Goal: Transaction & Acquisition: Subscribe to service/newsletter

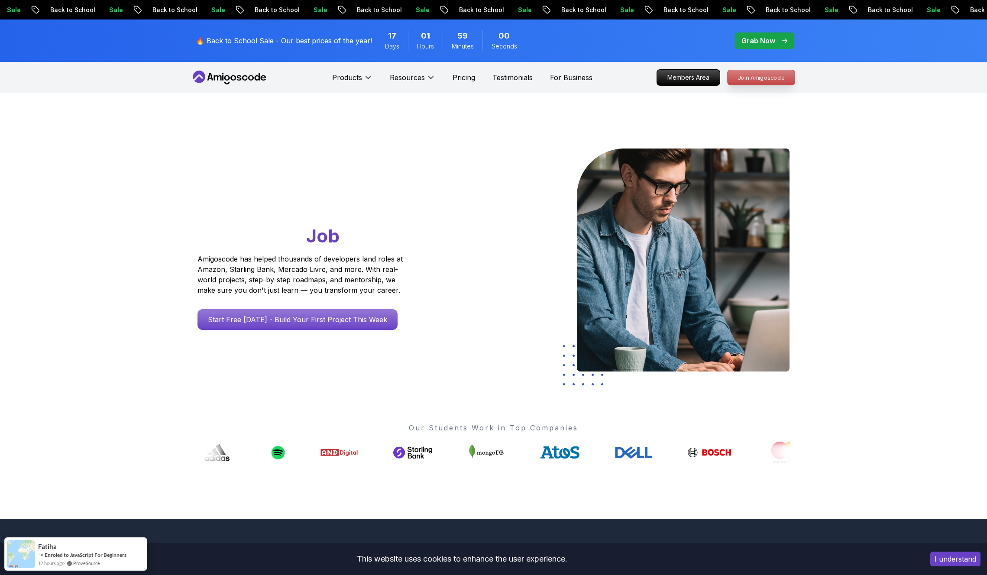
click at [764, 81] on p "Join Amigoscode" at bounding box center [760, 77] width 67 height 15
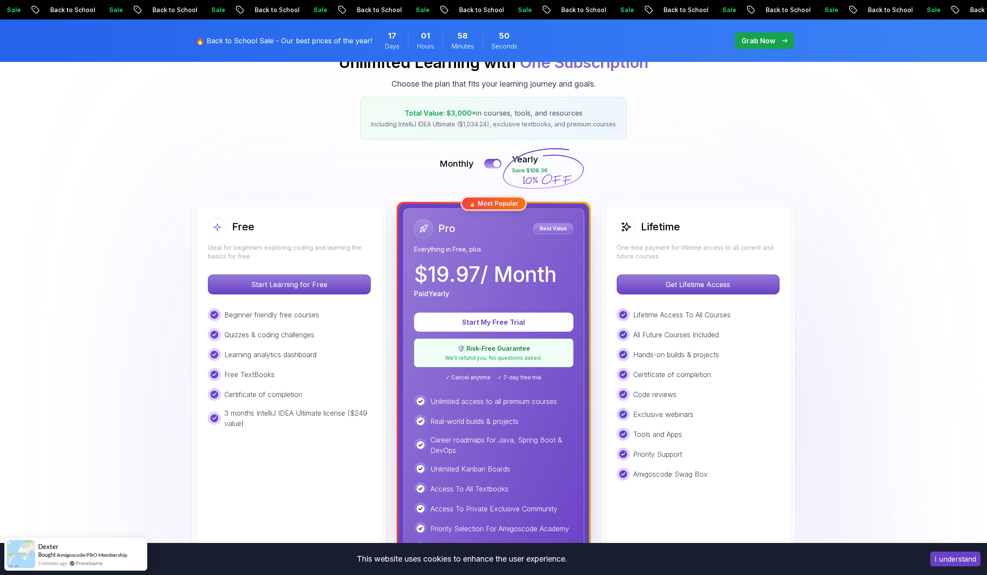
scroll to position [207, 0]
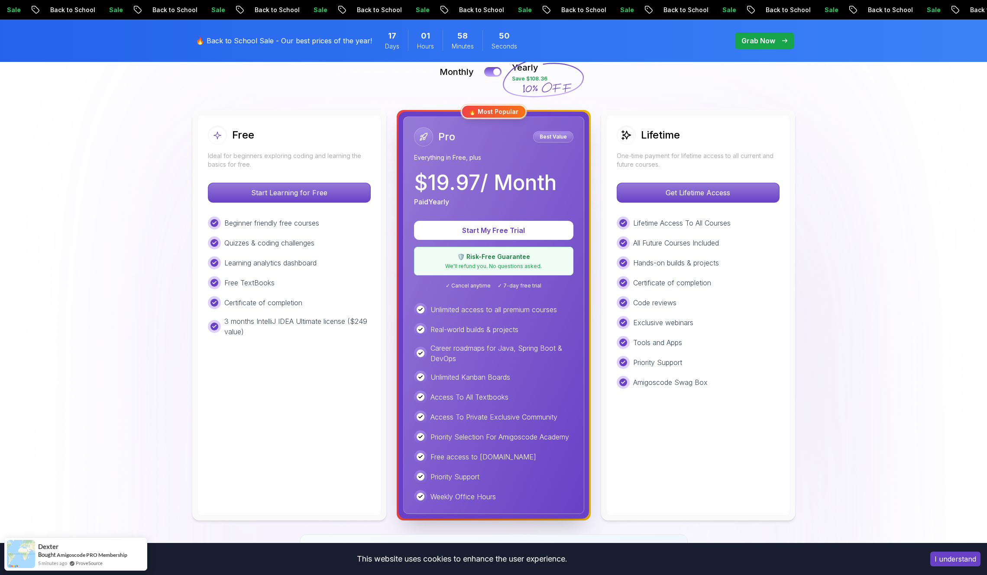
click at [714, 171] on div "Lifetime One-time payment for lifetime access to all current and future courses…" at bounding box center [698, 315] width 184 height 401
click at [666, 150] on div "Lifetime One-time payment for lifetime access to all current and future courses." at bounding box center [698, 147] width 163 height 43
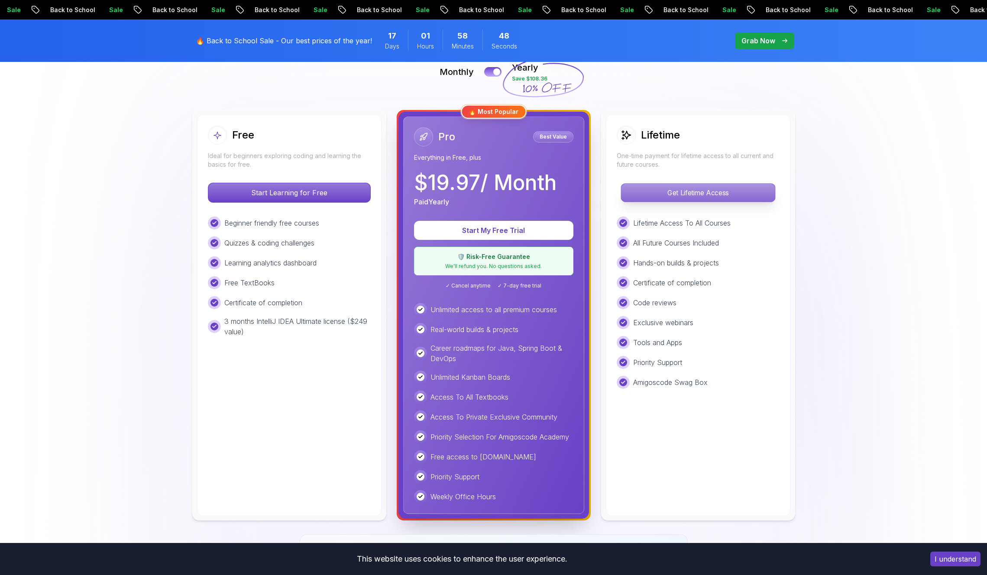
click at [667, 188] on p "Get Lifetime Access" at bounding box center [698, 193] width 154 height 18
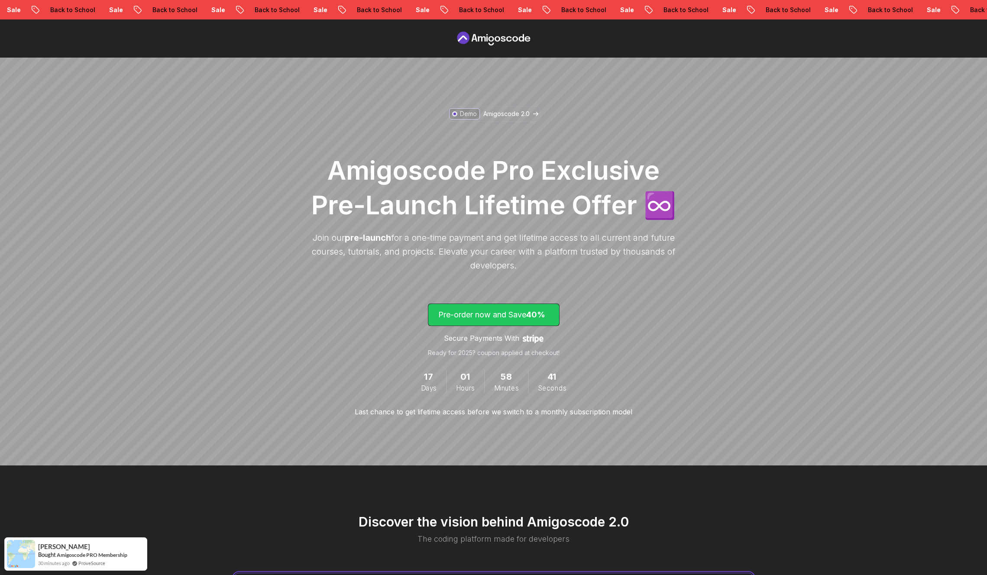
click at [528, 319] on p "Pre-order now and Save 40%" at bounding box center [493, 315] width 111 height 12
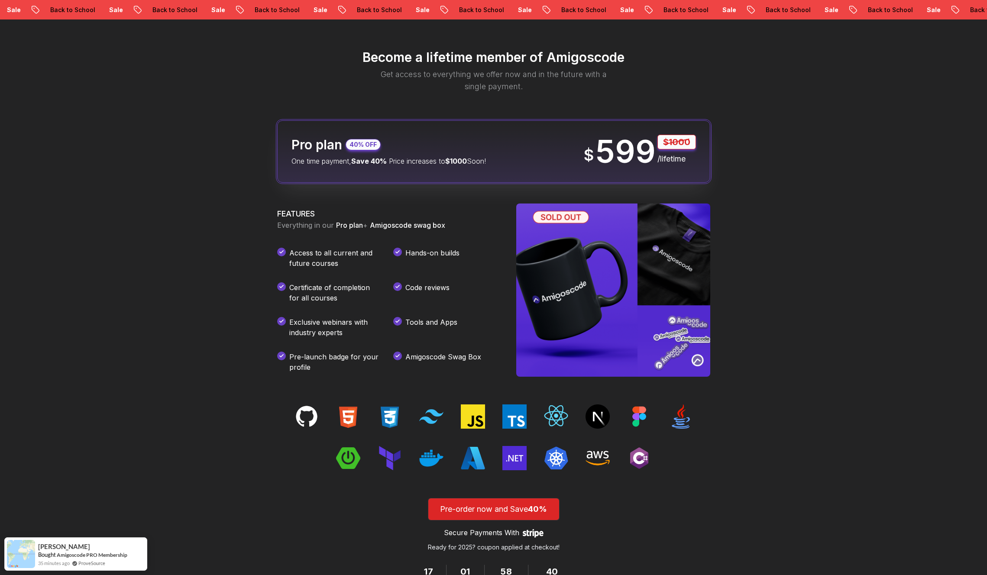
scroll to position [1020, 0]
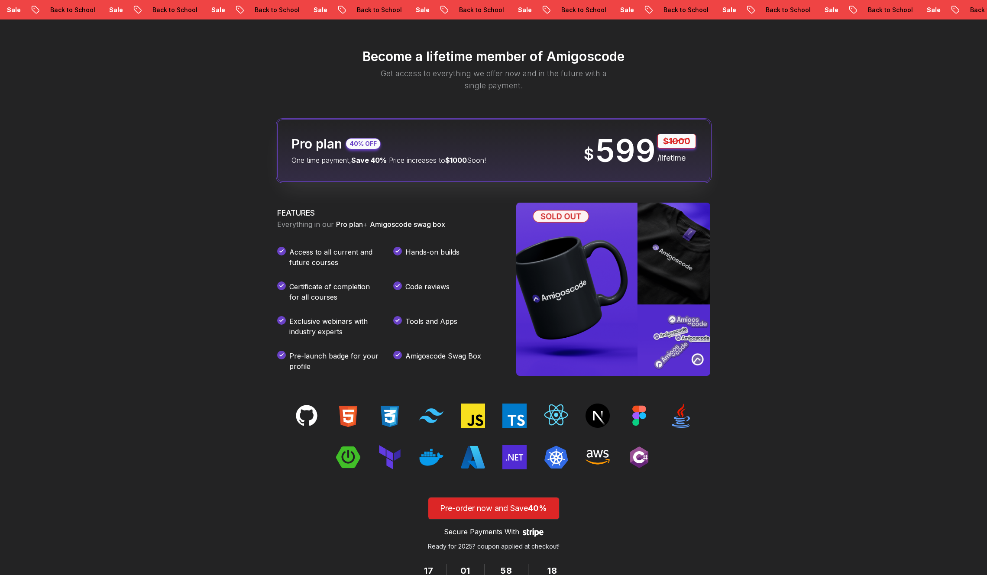
click at [352, 462] on img at bounding box center [348, 457] width 24 height 24
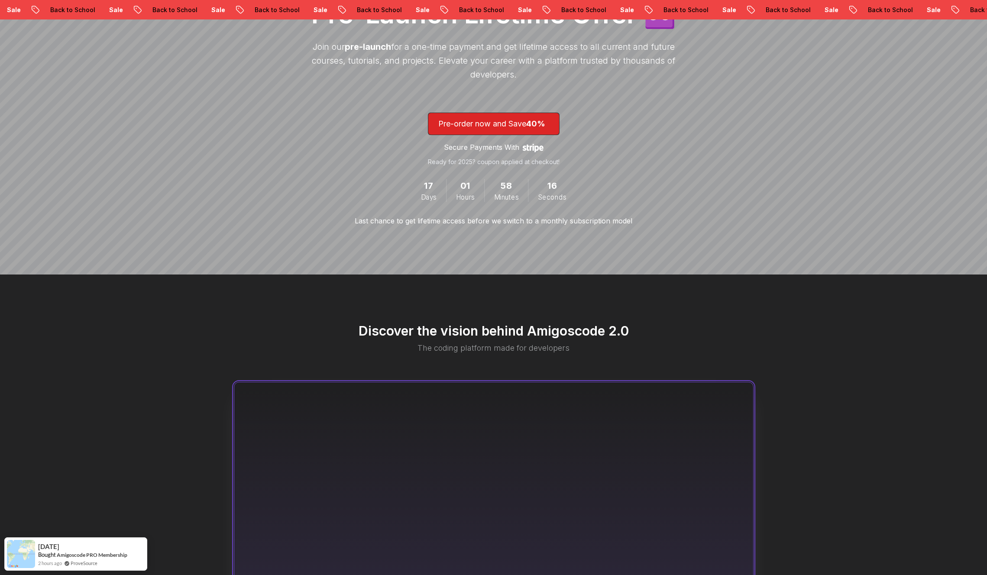
scroll to position [0, 0]
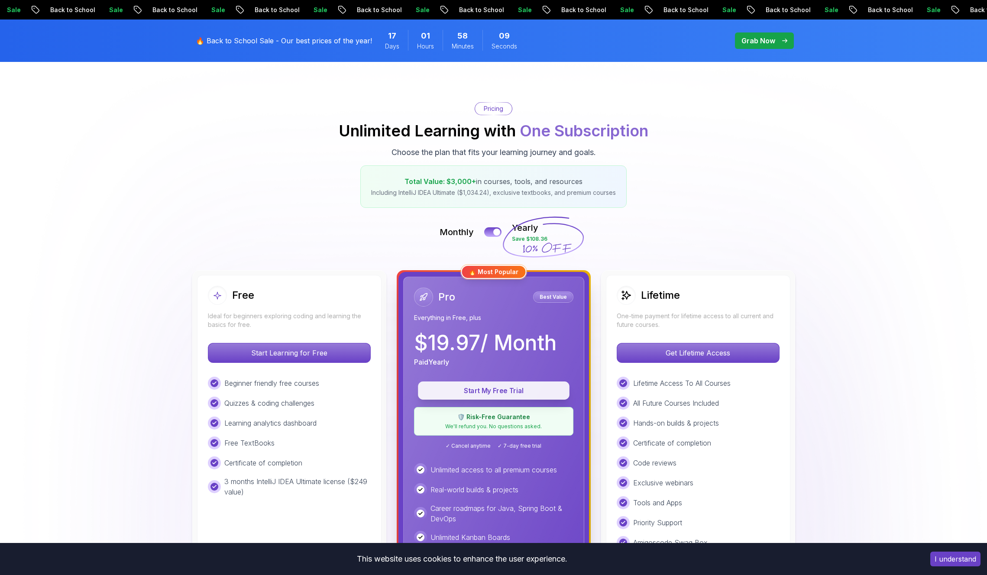
scroll to position [207, 0]
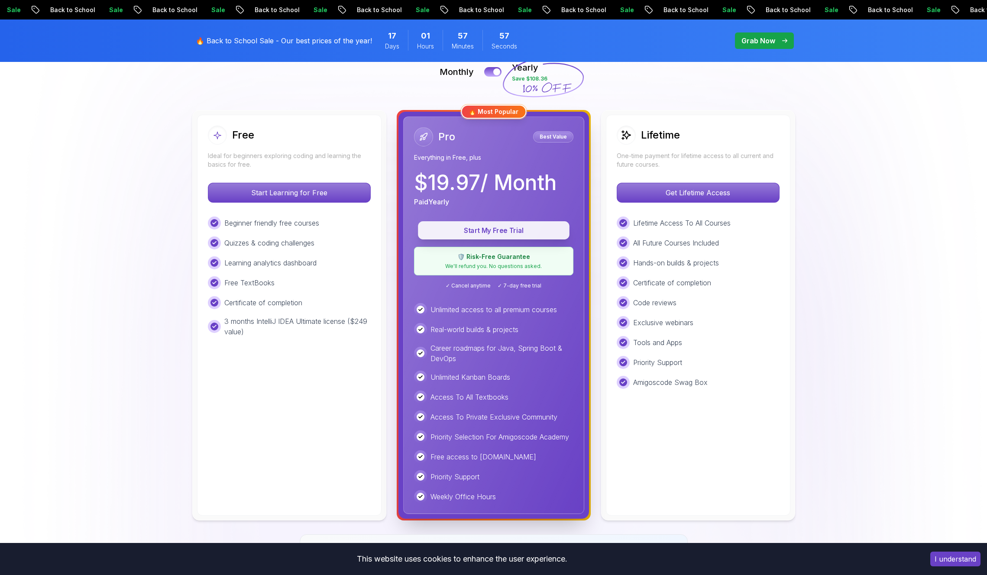
click at [536, 226] on p "Start My Free Trial" at bounding box center [494, 231] width 132 height 10
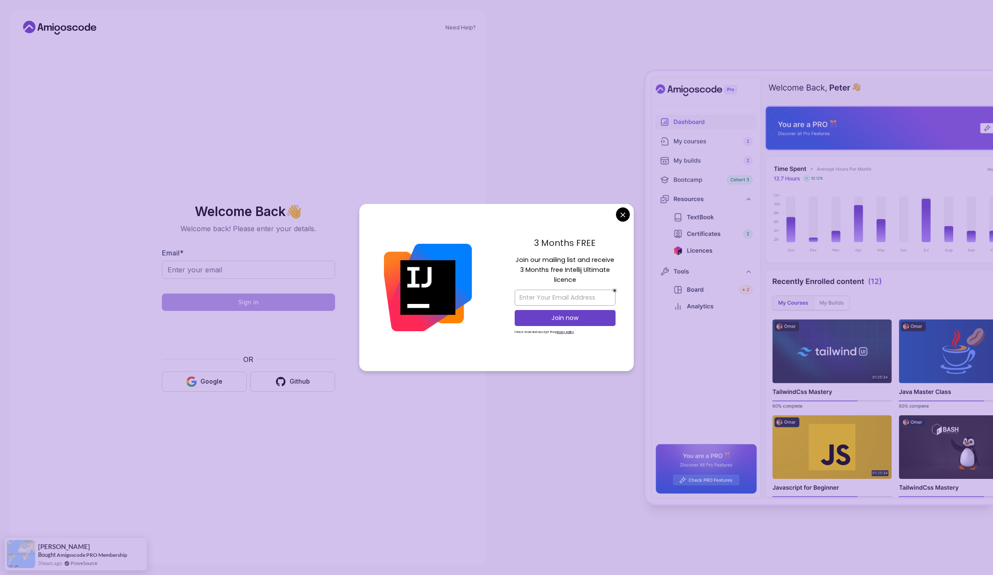
click at [624, 218] on body "Need Help? Welcome Back 👋 Welcome back! Please enter your details. Email * Sign…" at bounding box center [496, 287] width 993 height 575
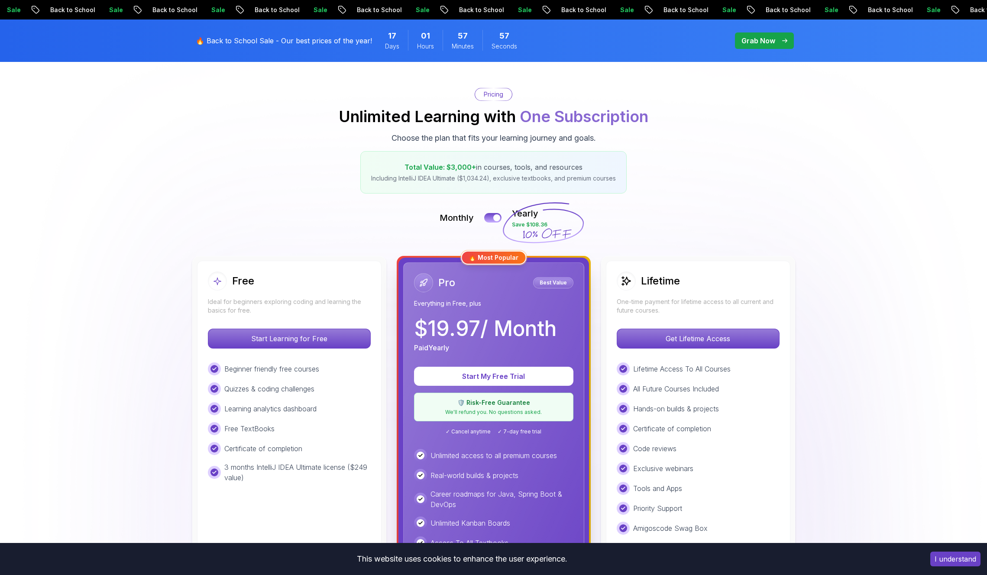
scroll to position [207, 0]
